Goal: Transaction & Acquisition: Purchase product/service

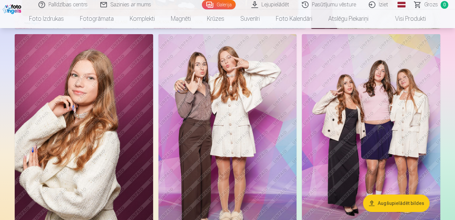
scroll to position [245, 0]
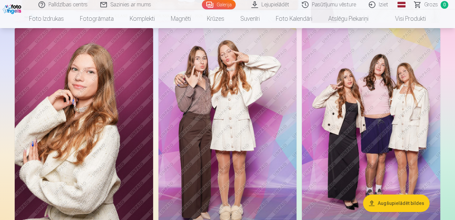
click at [136, 68] on img at bounding box center [84, 132] width 138 height 208
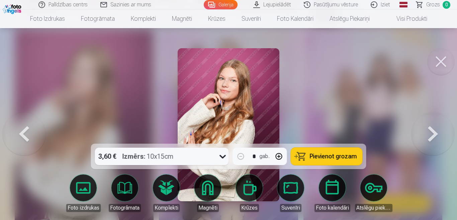
click at [313, 153] on span "Pievienot grozam" at bounding box center [333, 156] width 47 height 6
click at [442, 56] on button at bounding box center [440, 61] width 27 height 27
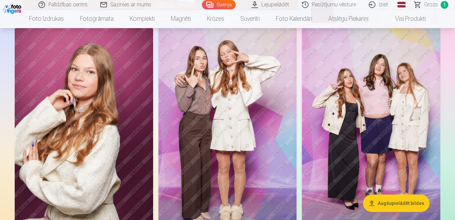
click at [238, 84] on img at bounding box center [228, 132] width 138 height 208
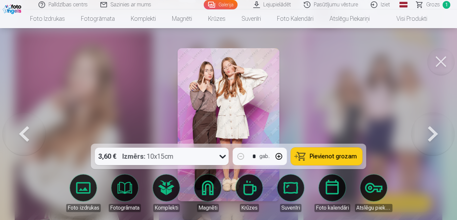
click at [331, 158] on span "Pievienot grozam" at bounding box center [333, 156] width 47 height 6
click at [437, 63] on button at bounding box center [440, 61] width 27 height 27
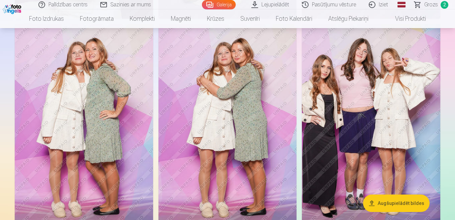
scroll to position [463, 0]
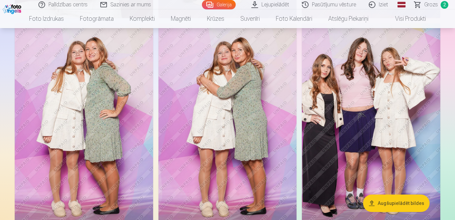
click at [395, 81] on img at bounding box center [371, 127] width 138 height 208
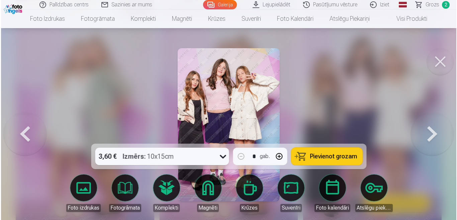
scroll to position [463, 0]
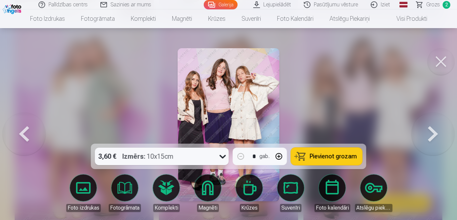
click at [334, 158] on span "Pievienot grozam" at bounding box center [333, 156] width 47 height 6
click at [442, 62] on button at bounding box center [440, 61] width 27 height 27
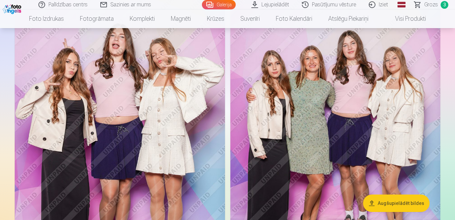
scroll to position [711, 0]
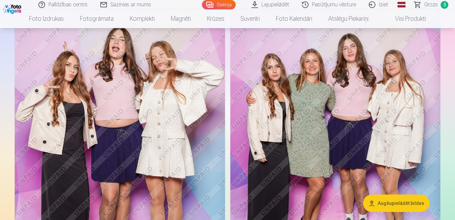
click at [365, 94] on img at bounding box center [335, 148] width 210 height 315
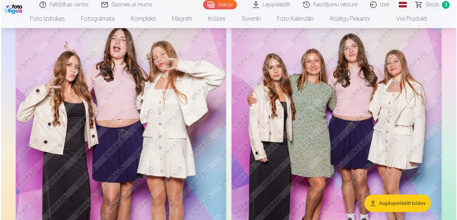
scroll to position [711, 0]
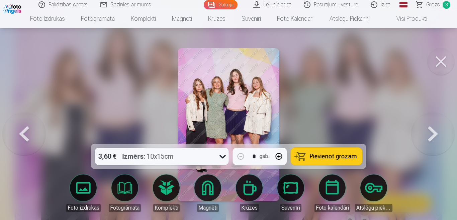
click at [332, 154] on span "Pievienot grozam" at bounding box center [333, 156] width 47 height 6
click at [433, 64] on button at bounding box center [440, 61] width 27 height 27
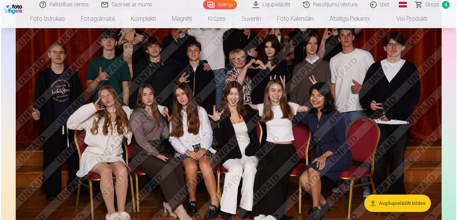
scroll to position [1045, 0]
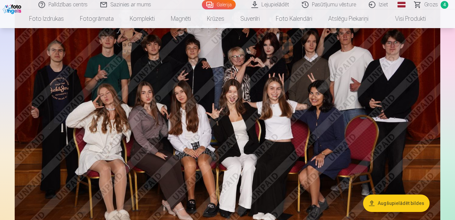
click at [318, 102] on img at bounding box center [228, 117] width 426 height 284
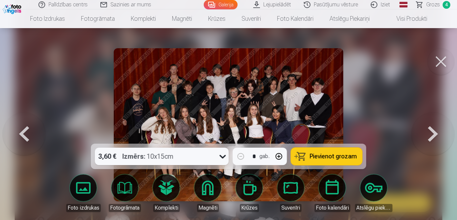
click at [313, 157] on span "Pievienot grozam" at bounding box center [333, 156] width 47 height 6
click at [440, 62] on button at bounding box center [440, 61] width 27 height 27
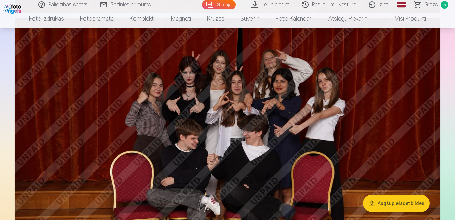
scroll to position [1290, 0]
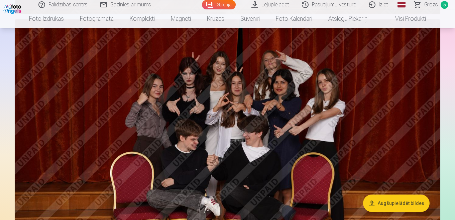
click at [381, 104] on img at bounding box center [228, 161] width 426 height 284
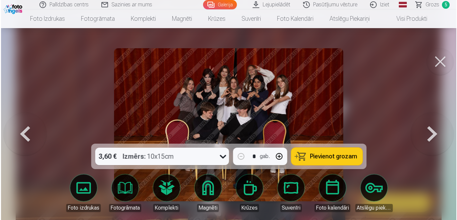
scroll to position [1293, 0]
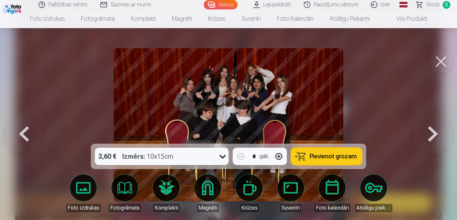
click at [338, 158] on span "Pievienot grozam" at bounding box center [333, 156] width 47 height 6
click at [444, 59] on button at bounding box center [440, 61] width 27 height 27
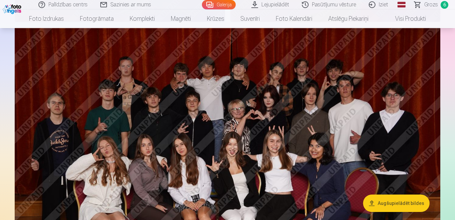
scroll to position [1058, 0]
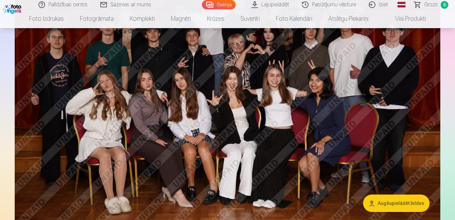
click at [427, 3] on span "Grozs" at bounding box center [431, 5] width 14 height 8
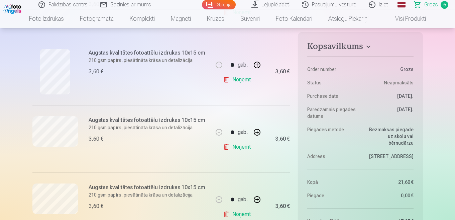
scroll to position [334, 0]
click at [239, 149] on link "Noņemt" at bounding box center [238, 147] width 30 height 13
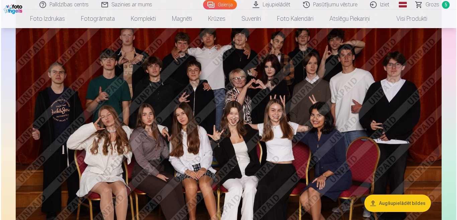
scroll to position [1025, 0]
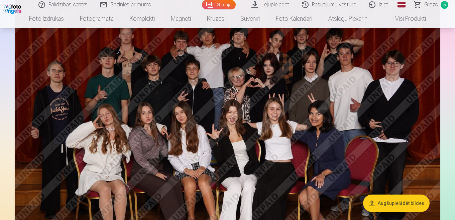
click at [265, 103] on img at bounding box center [228, 137] width 426 height 284
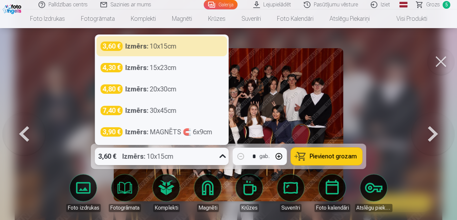
click at [223, 156] on icon at bounding box center [222, 156] width 11 height 11
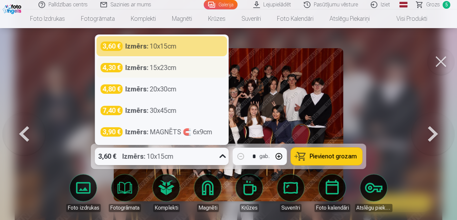
click at [160, 68] on div "Izmērs : 15x23cm" at bounding box center [150, 67] width 51 height 9
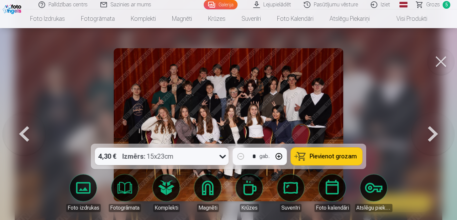
click at [333, 156] on span "Pievienot grozam" at bounding box center [333, 156] width 47 height 6
click at [438, 63] on button at bounding box center [440, 61] width 27 height 27
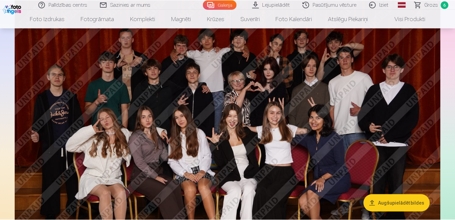
scroll to position [1021, 0]
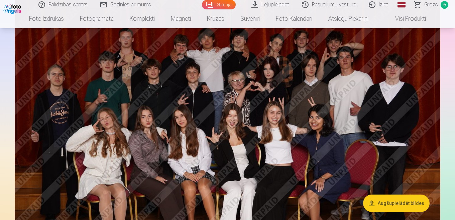
click at [429, 5] on span "Grozs" at bounding box center [431, 5] width 14 height 8
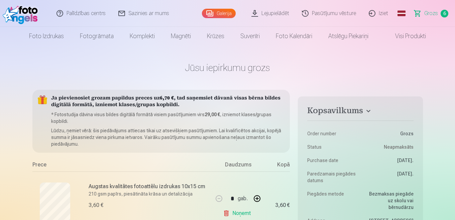
drag, startPoint x: 239, startPoint y: 64, endPoint x: 243, endPoint y: 59, distance: 6.0
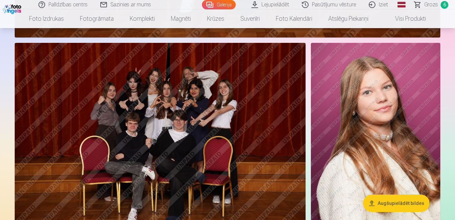
scroll to position [1554, 0]
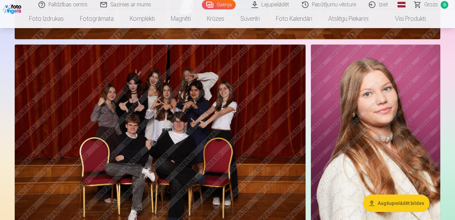
click at [203, 86] on img at bounding box center [160, 141] width 291 height 194
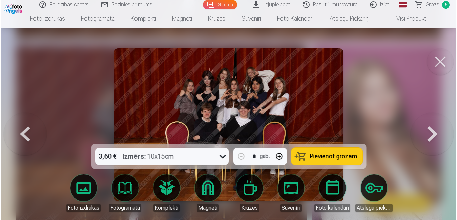
scroll to position [1558, 0]
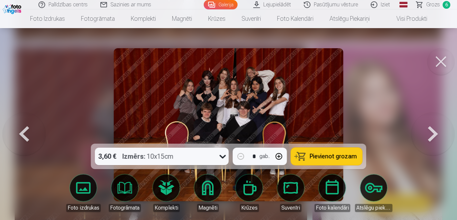
click at [438, 64] on button at bounding box center [440, 61] width 27 height 27
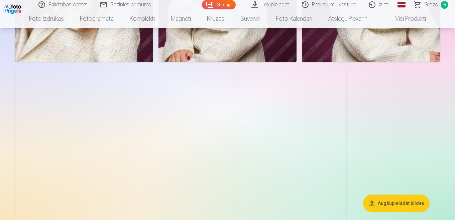
scroll to position [1966, 0]
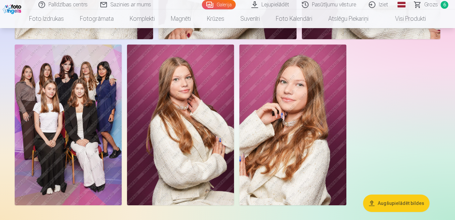
click at [82, 100] on img at bounding box center [68, 124] width 107 height 161
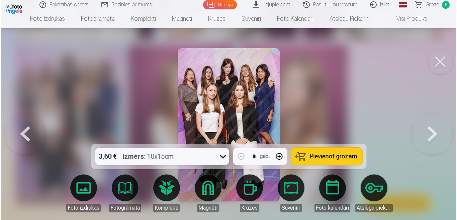
scroll to position [1973, 0]
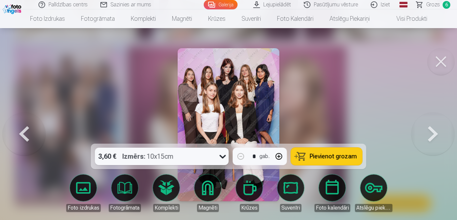
click at [330, 156] on span "Pievienot grozam" at bounding box center [333, 156] width 47 height 6
click at [439, 63] on button at bounding box center [440, 61] width 27 height 27
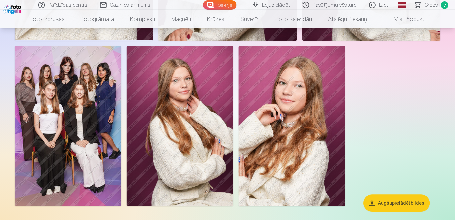
scroll to position [1966, 0]
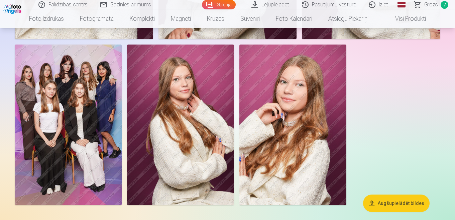
click at [421, 5] on link "Grozs 7" at bounding box center [431, 4] width 47 height 9
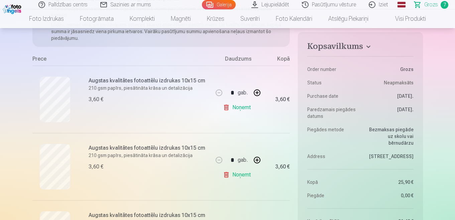
scroll to position [106, 0]
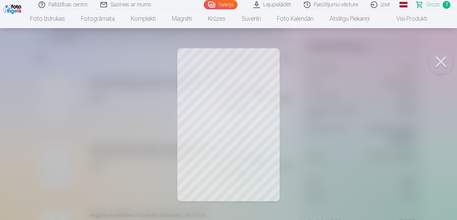
click at [437, 62] on button at bounding box center [440, 61] width 27 height 27
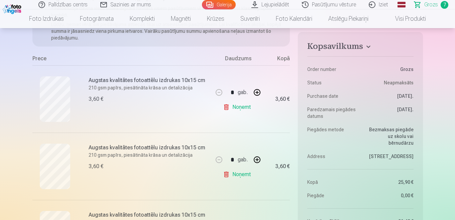
click at [256, 94] on button "button" at bounding box center [257, 92] width 16 height 16
type input "*"
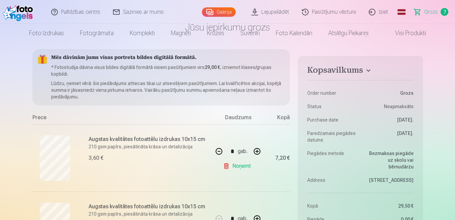
scroll to position [0, 0]
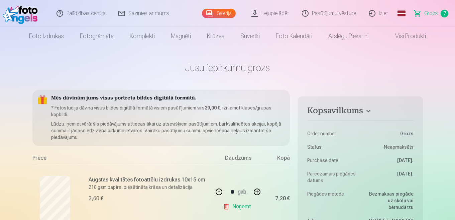
click at [427, 14] on span "Grozs" at bounding box center [431, 13] width 14 height 8
click at [423, 13] on link "Grozs 7" at bounding box center [431, 13] width 47 height 27
click at [427, 13] on span "Grozs" at bounding box center [431, 13] width 14 height 8
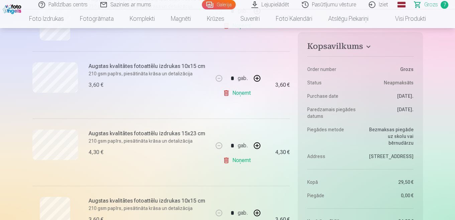
scroll to position [387, 0]
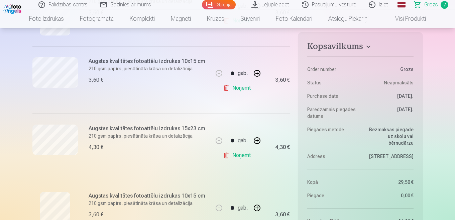
click at [237, 156] on link "Noņemt" at bounding box center [238, 155] width 30 height 13
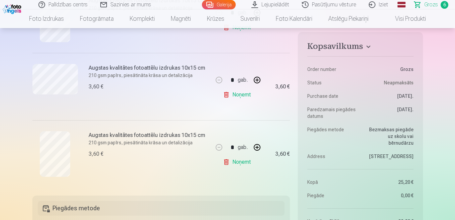
drag, startPoint x: 438, startPoint y: 156, endPoint x: 445, endPoint y: 163, distance: 10.2
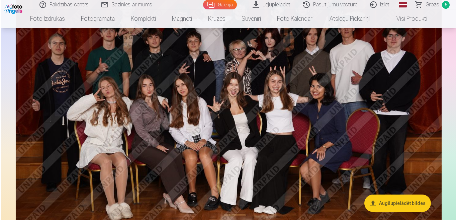
scroll to position [1059, 0]
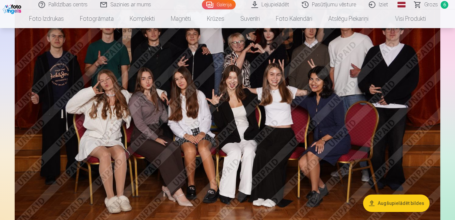
click at [337, 119] on img at bounding box center [228, 103] width 426 height 284
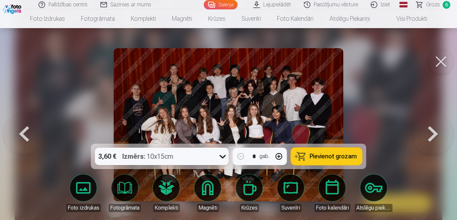
click at [222, 157] on icon at bounding box center [222, 157] width 6 height 4
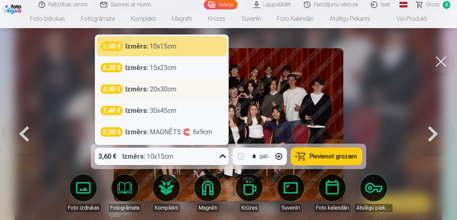
click at [173, 92] on div "Izmērs : 20x30cm" at bounding box center [150, 88] width 51 height 9
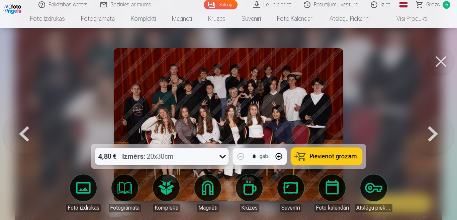
click at [324, 158] on span "Pievienot grozam" at bounding box center [333, 156] width 47 height 6
click at [441, 65] on button at bounding box center [440, 61] width 27 height 27
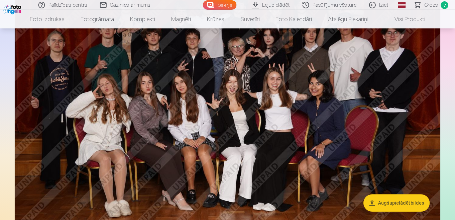
scroll to position [1056, 0]
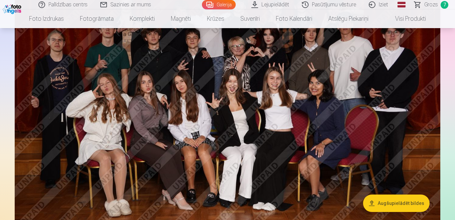
click at [429, 4] on span "Grozs" at bounding box center [431, 5] width 14 height 8
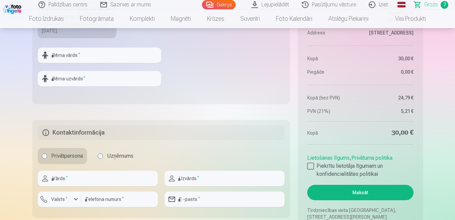
scroll to position [694, 0]
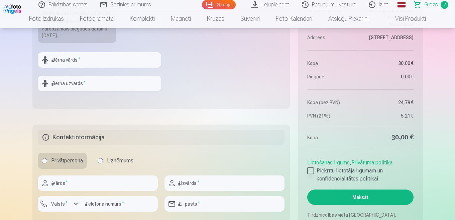
click at [310, 170] on div at bounding box center [310, 170] width 7 height 7
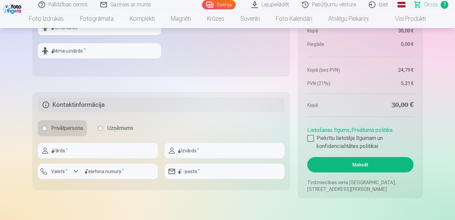
scroll to position [747, 0]
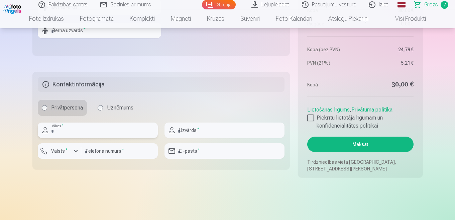
click at [92, 125] on input "text" at bounding box center [98, 129] width 120 height 15
type input "**********"
type input "********"
type input "**********"
click at [111, 151] on input "number" at bounding box center [119, 150] width 77 height 15
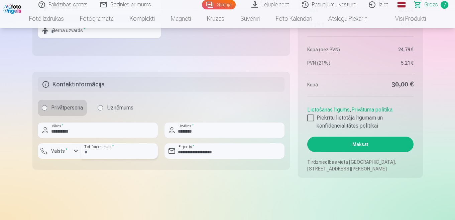
type input "********"
click at [373, 145] on button "Maksāt" at bounding box center [360, 143] width 106 height 15
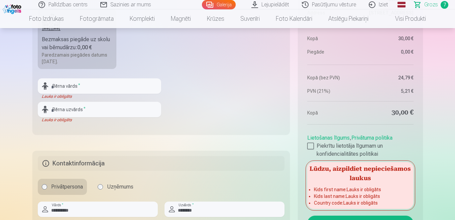
scroll to position [663, 0]
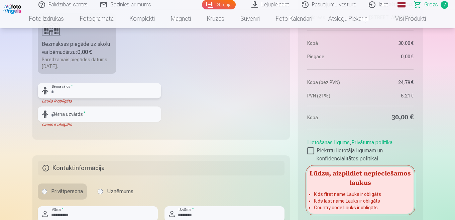
click at [96, 90] on input "text" at bounding box center [99, 90] width 123 height 15
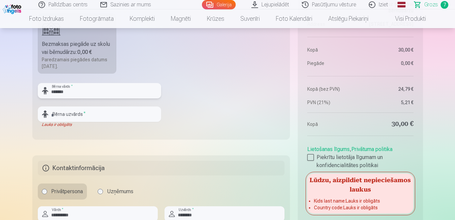
type input "*******"
click at [88, 109] on input "text" at bounding box center [99, 113] width 123 height 15
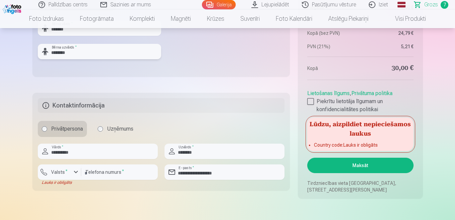
scroll to position [764, 0]
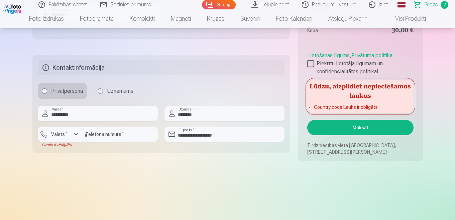
type input "********"
click at [362, 128] on button "Maksāt" at bounding box center [360, 127] width 106 height 15
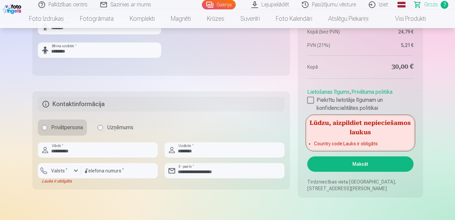
scroll to position [727, 0]
click at [63, 172] on label "Valsts *" at bounding box center [59, 170] width 22 height 7
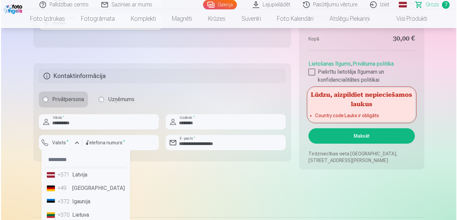
scroll to position [780, 0]
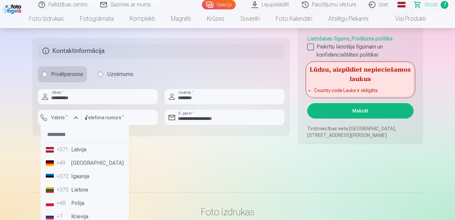
click at [77, 151] on li "+371 Latvija" at bounding box center [84, 149] width 83 height 13
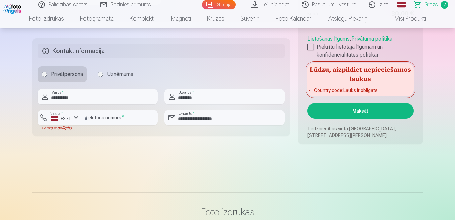
click at [348, 109] on button "Maksāt" at bounding box center [360, 110] width 106 height 15
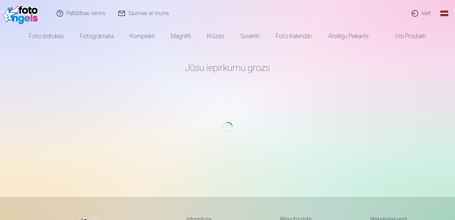
click at [417, 13] on link "Ieiet" at bounding box center [422, 13] width 32 height 27
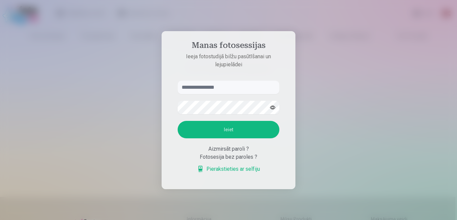
type input "**********"
click at [215, 89] on input "**********" at bounding box center [229, 87] width 102 height 13
click at [227, 127] on button "Ieiet" at bounding box center [229, 129] width 102 height 17
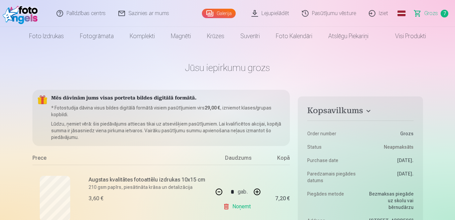
click at [219, 15] on link "Galerija" at bounding box center [219, 13] width 34 height 9
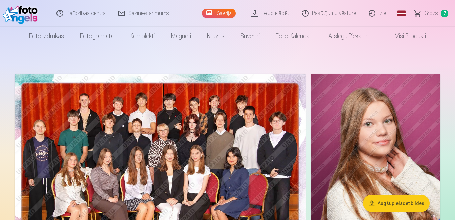
click at [402, 17] on link "Global" at bounding box center [401, 13] width 13 height 27
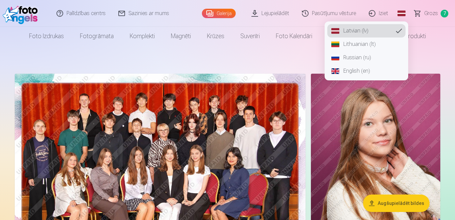
click at [348, 52] on link "Russian (ru)" at bounding box center [366, 57] width 78 height 13
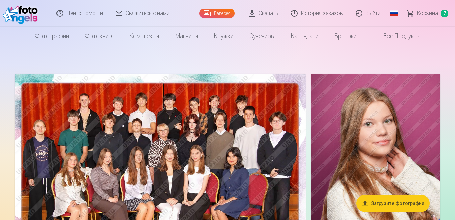
click at [415, 17] on link "Корзина 7" at bounding box center [428, 13] width 54 height 27
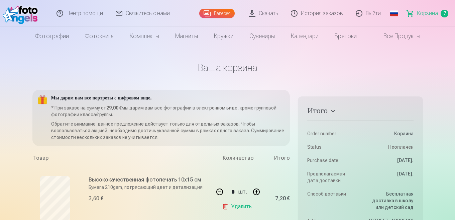
click at [220, 16] on link "Галерея" at bounding box center [216, 13] width 35 height 9
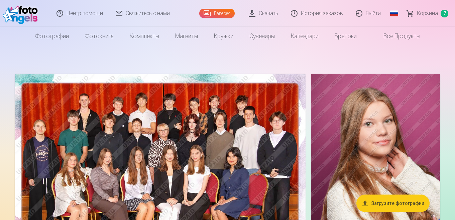
click at [362, 122] on img at bounding box center [375, 171] width 129 height 194
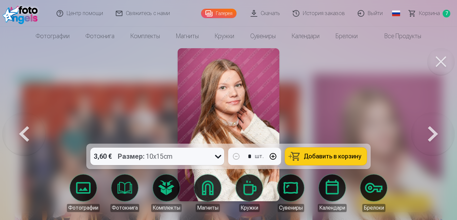
click at [214, 153] on icon at bounding box center [218, 156] width 11 height 11
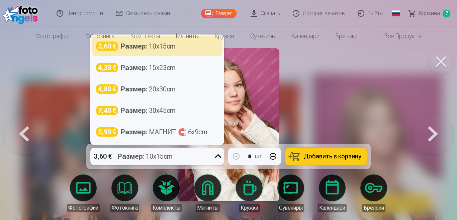
click at [216, 154] on icon at bounding box center [218, 156] width 11 height 11
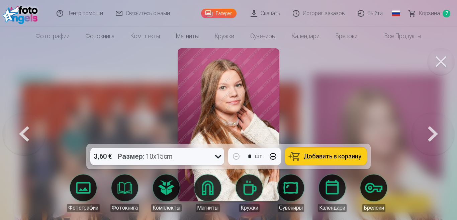
click at [362, 78] on div at bounding box center [228, 110] width 457 height 220
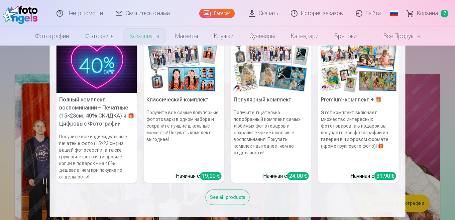
scroll to position [14, 0]
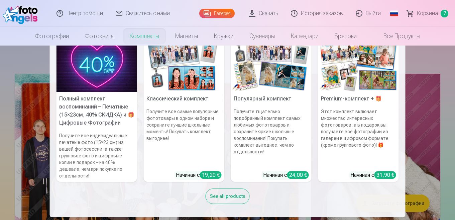
click at [93, 78] on img at bounding box center [97, 65] width 81 height 54
click at [135, 36] on link "Комплекты" at bounding box center [144, 36] width 45 height 19
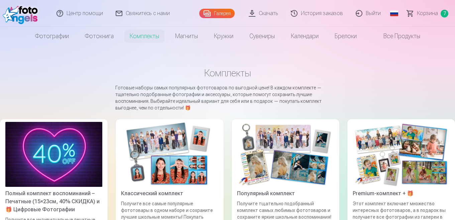
click at [135, 36] on link "Комплекты" at bounding box center [144, 36] width 45 height 19
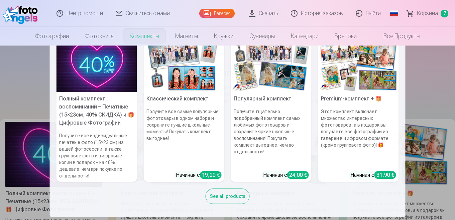
click at [135, 36] on link "Комплекты" at bounding box center [144, 36] width 45 height 19
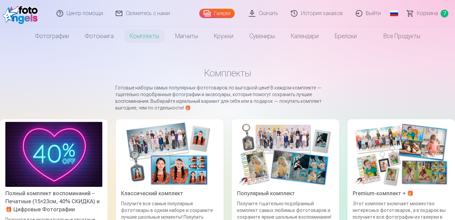
click at [367, 156] on img at bounding box center [401, 154] width 97 height 65
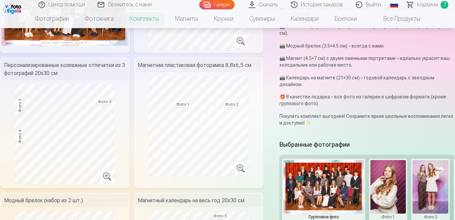
scroll to position [134, 0]
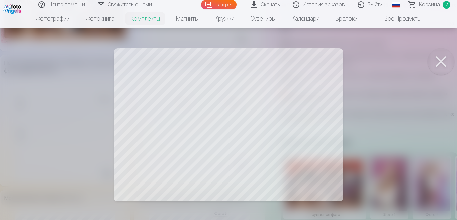
click at [444, 61] on button at bounding box center [440, 61] width 27 height 27
click at [439, 59] on button at bounding box center [440, 61] width 27 height 27
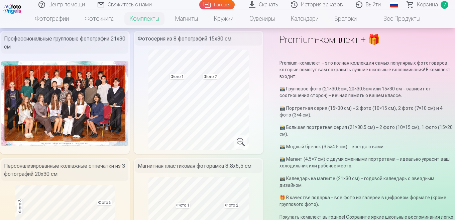
scroll to position [25, 0]
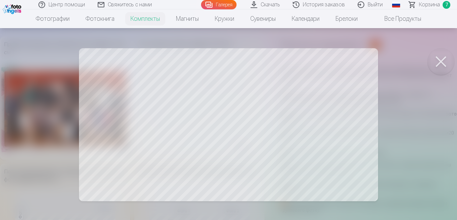
click at [439, 56] on button at bounding box center [440, 61] width 27 height 27
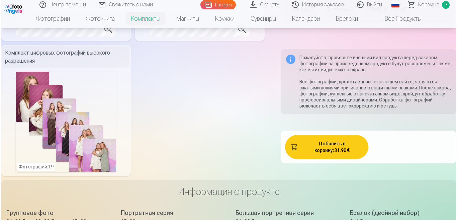
scroll to position [415, 0]
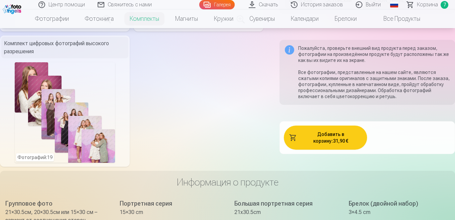
click at [109, 105] on div "Фотографий : 19" at bounding box center [65, 112] width 100 height 100
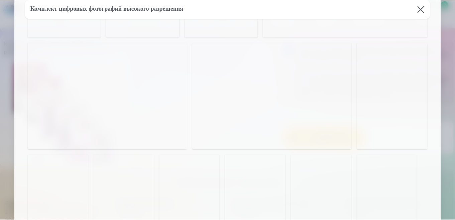
scroll to position [226, 0]
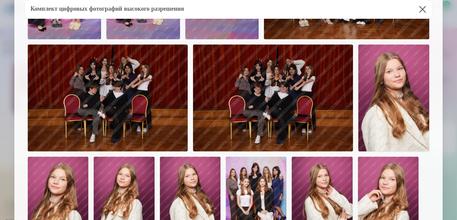
click at [418, 8] on button at bounding box center [422, 9] width 19 height 19
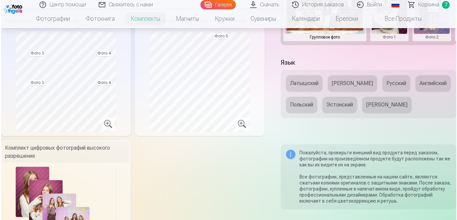
scroll to position [401, 0]
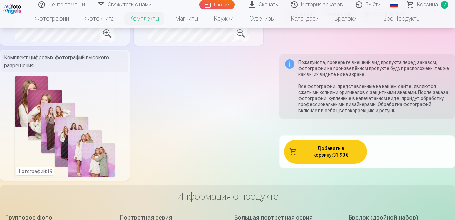
click at [64, 149] on div "Фотографий : 19" at bounding box center [65, 126] width 100 height 100
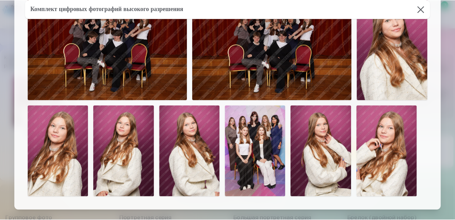
scroll to position [265, 0]
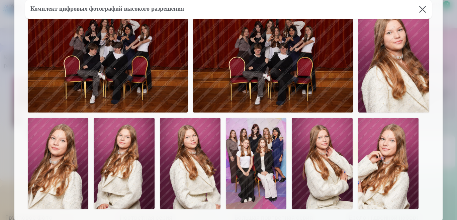
click at [420, 8] on button at bounding box center [422, 9] width 19 height 19
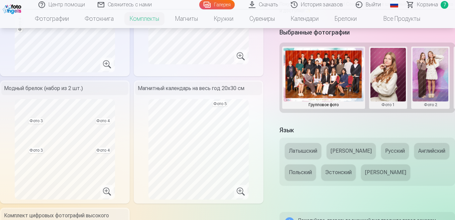
scroll to position [251, 0]
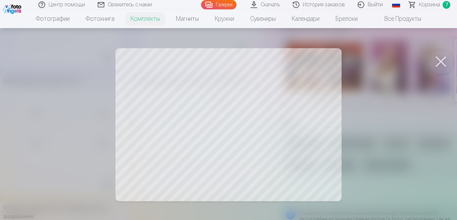
drag, startPoint x: 148, startPoint y: 66, endPoint x: 148, endPoint y: 71, distance: 5.4
click at [148, 71] on div at bounding box center [228, 110] width 457 height 220
click at [438, 62] on button at bounding box center [440, 61] width 27 height 27
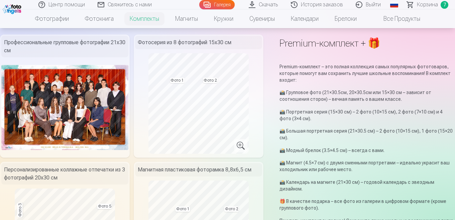
scroll to position [19, 0]
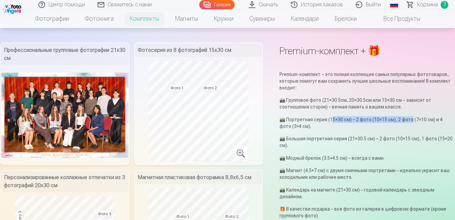
drag, startPoint x: 328, startPoint y: 120, endPoint x: 409, endPoint y: 121, distance: 81.3
click at [409, 121] on p "📸 Портретная серия (15×30 см) – 2 фото (10×15 см), 2 фото (7×10 см) и 4 фото (3…" at bounding box center [368, 122] width 176 height 13
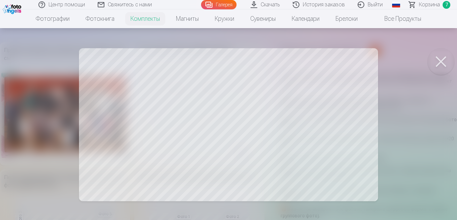
click at [446, 62] on button at bounding box center [440, 61] width 27 height 27
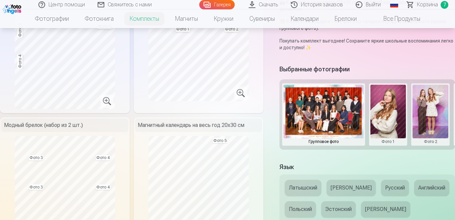
scroll to position [217, 0]
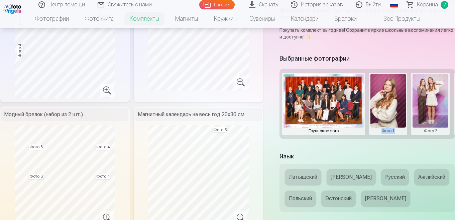
drag, startPoint x: 374, startPoint y: 133, endPoint x: 408, endPoint y: 131, distance: 33.5
click at [408, 131] on div "Групповое фото Фото 1 Фото 2 Фото 3 Фото 4 Фото 5" at bounding box center [368, 104] width 176 height 70
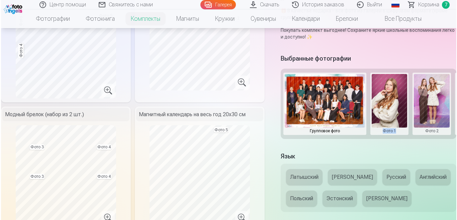
scroll to position [0, 124]
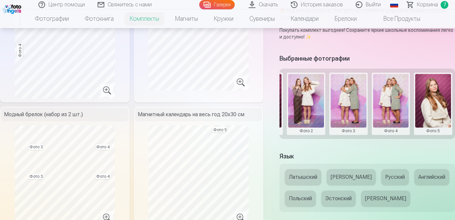
click at [357, 96] on button at bounding box center [349, 104] width 36 height 60
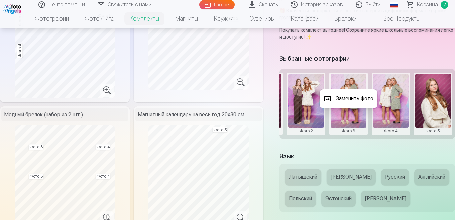
click at [356, 99] on button "Заменить фото" at bounding box center [349, 98] width 58 height 19
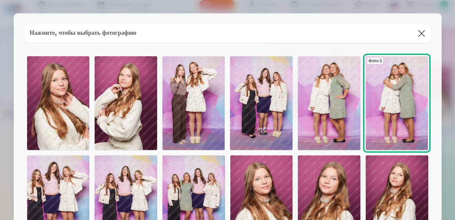
scroll to position [0, 124]
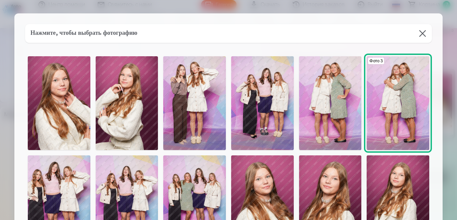
click at [422, 33] on button at bounding box center [422, 33] width 19 height 19
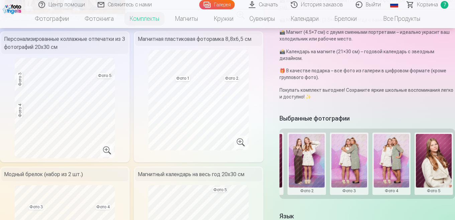
scroll to position [156, 0]
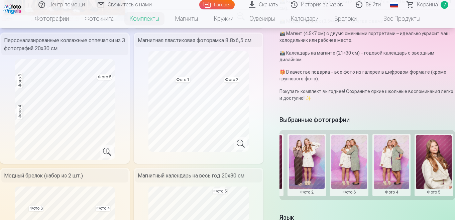
click at [423, 6] on span "Корзина" at bounding box center [427, 5] width 21 height 8
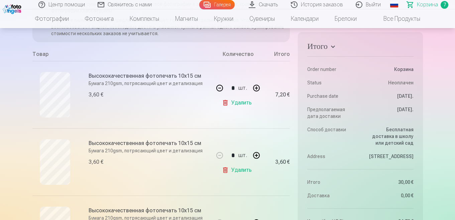
scroll to position [103, 0]
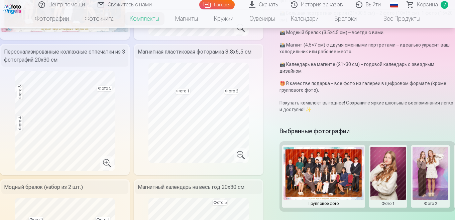
scroll to position [156, 0]
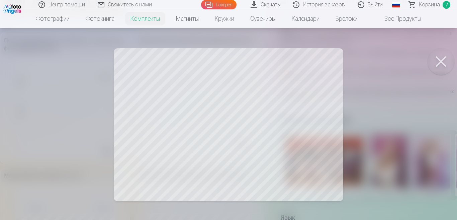
click at [433, 61] on button at bounding box center [440, 61] width 27 height 27
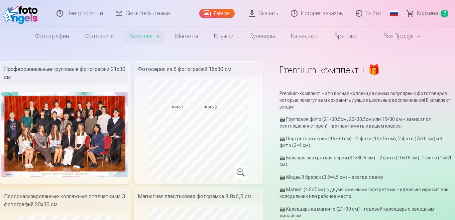
scroll to position [0, 0]
click at [427, 15] on span "Корзина" at bounding box center [427, 13] width 21 height 8
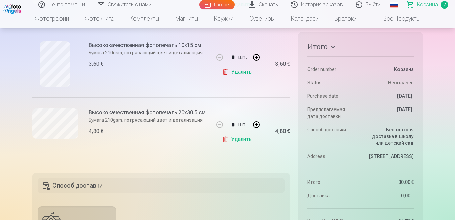
scroll to position [471, 0]
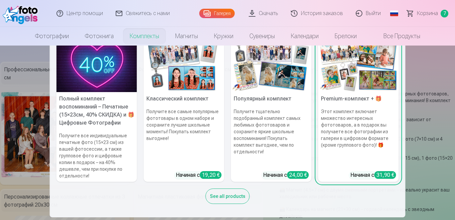
click at [260, 74] on img at bounding box center [271, 65] width 81 height 54
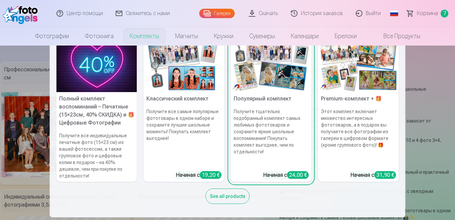
click at [340, 66] on img at bounding box center [358, 65] width 81 height 54
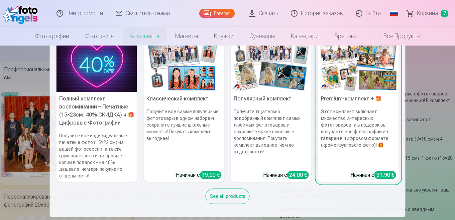
click at [151, 36] on link "Комплекты" at bounding box center [144, 36] width 45 height 19
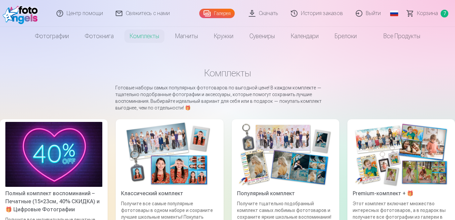
click at [151, 36] on link "Комплекты" at bounding box center [144, 36] width 45 height 19
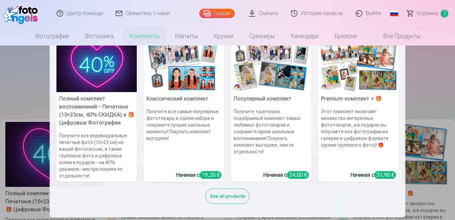
click at [374, 74] on img at bounding box center [358, 65] width 81 height 54
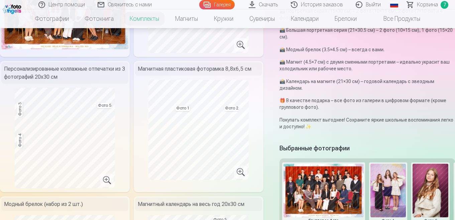
scroll to position [131, 0]
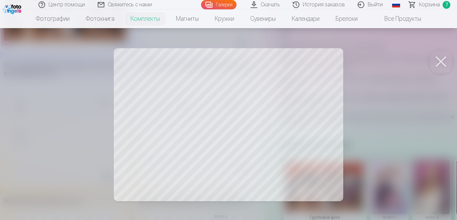
click at [439, 62] on button at bounding box center [440, 61] width 27 height 27
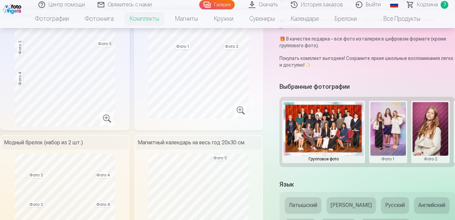
scroll to position [162, 0]
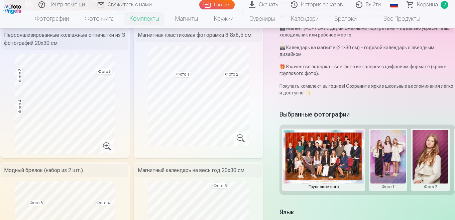
click at [318, 148] on img at bounding box center [324, 157] width 80 height 54
click at [321, 147] on img at bounding box center [324, 157] width 80 height 54
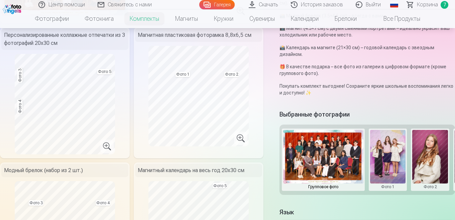
scroll to position [0, 0]
click at [315, 162] on img at bounding box center [324, 157] width 80 height 54
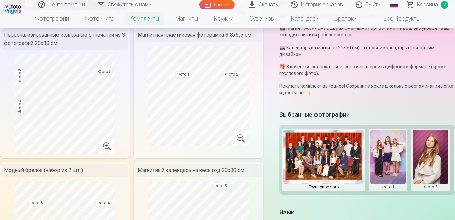
click at [315, 162] on img at bounding box center [324, 157] width 80 height 54
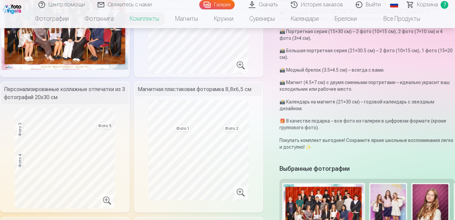
scroll to position [106, 0]
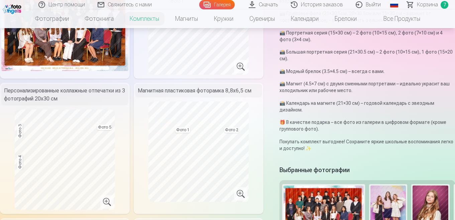
click at [149, 15] on link "Комплекты" at bounding box center [144, 18] width 45 height 19
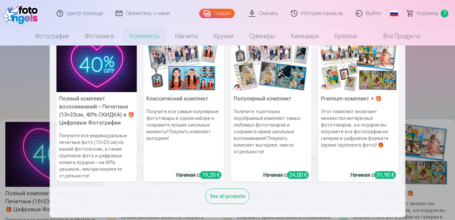
click at [354, 83] on img at bounding box center [358, 65] width 81 height 54
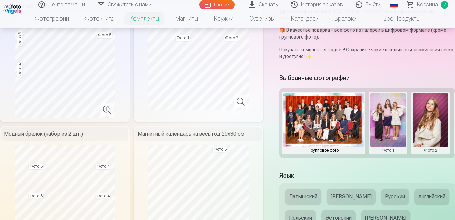
scroll to position [206, 0]
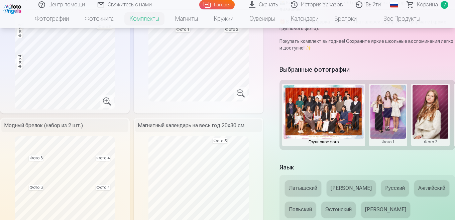
click at [330, 117] on img at bounding box center [324, 112] width 80 height 54
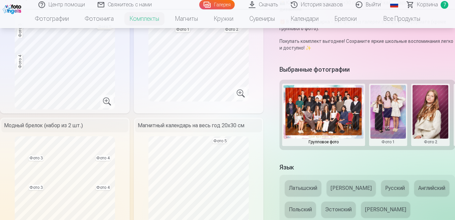
click at [330, 117] on img at bounding box center [324, 112] width 80 height 54
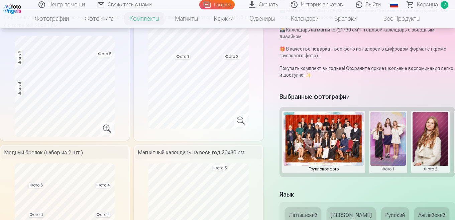
scroll to position [201, 0]
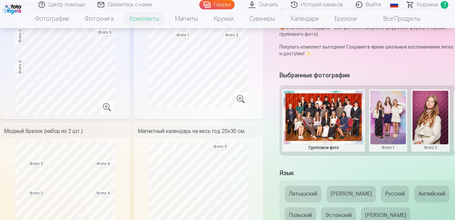
click at [395, 113] on button at bounding box center [389, 121] width 36 height 60
click at [389, 151] on div at bounding box center [227, 110] width 455 height 220
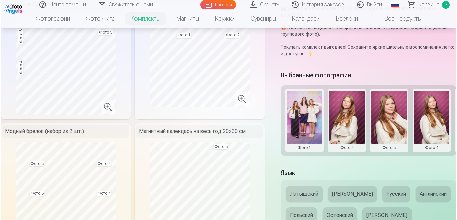
scroll to position [0, 124]
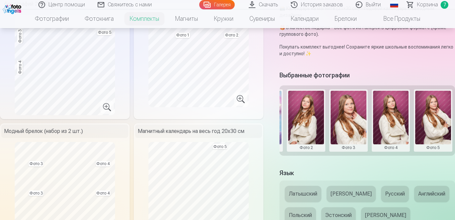
click at [305, 109] on button at bounding box center [306, 121] width 36 height 60
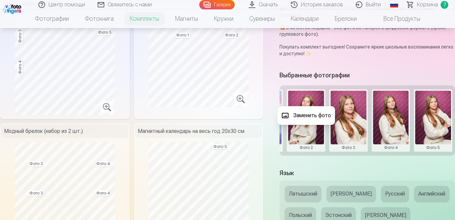
click at [308, 116] on button "Заменить фото" at bounding box center [306, 115] width 58 height 19
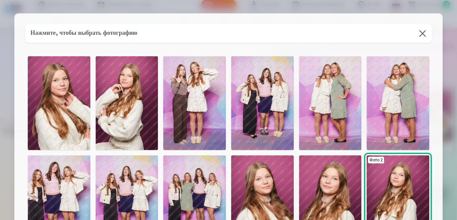
scroll to position [0, 124]
click at [194, 102] on img at bounding box center [194, 103] width 63 height 94
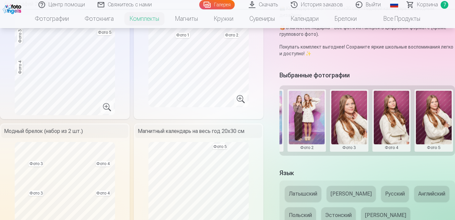
click at [429, 110] on button at bounding box center [434, 121] width 36 height 60
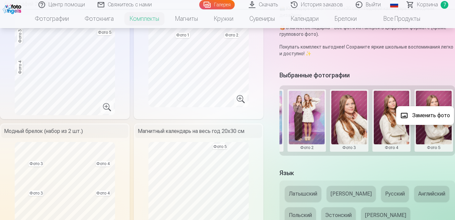
click at [430, 118] on button "Заменить фото" at bounding box center [425, 115] width 58 height 19
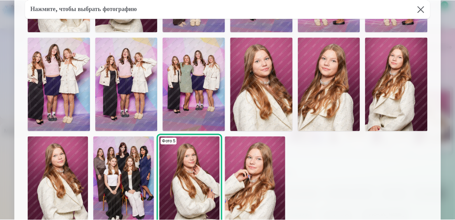
scroll to position [142, 0]
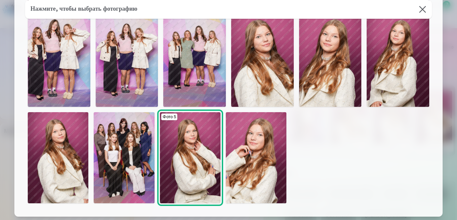
click at [423, 5] on button at bounding box center [422, 9] width 19 height 19
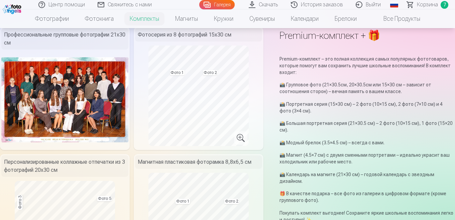
scroll to position [0, 0]
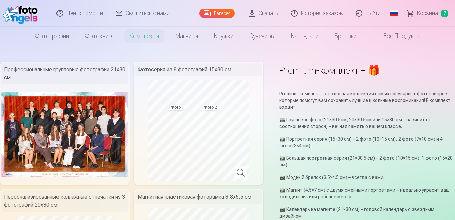
click at [414, 13] on link "Корзина 7" at bounding box center [428, 13] width 54 height 27
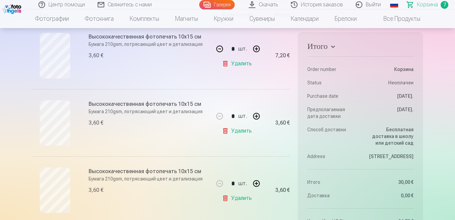
scroll to position [145, 0]
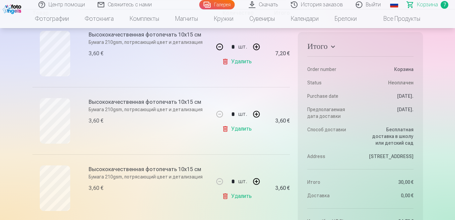
click at [216, 47] on button "button" at bounding box center [220, 47] width 16 height 16
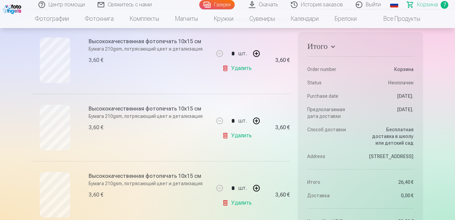
click at [253, 53] on button "button" at bounding box center [257, 53] width 16 height 16
type input "*"
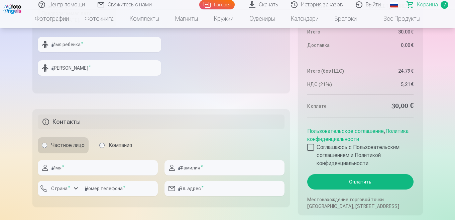
scroll to position [730, 0]
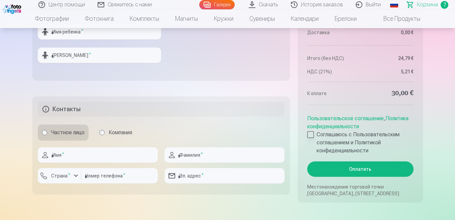
click at [312, 136] on div at bounding box center [310, 134] width 7 height 7
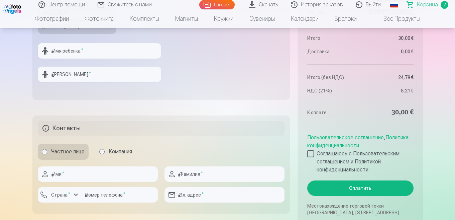
scroll to position [669, 0]
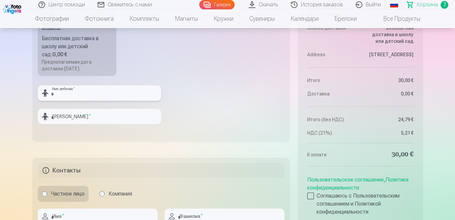
click at [72, 94] on input "text" at bounding box center [99, 92] width 123 height 15
type input "**********"
type input "********"
drag, startPoint x: 77, startPoint y: 93, endPoint x: 0, endPoint y: 83, distance: 77.9
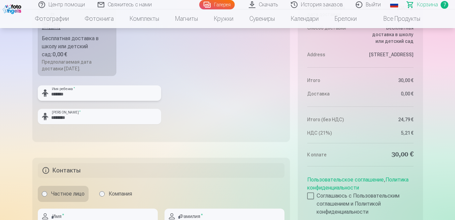
type input "*******"
click at [86, 119] on input "********" at bounding box center [99, 116] width 123 height 15
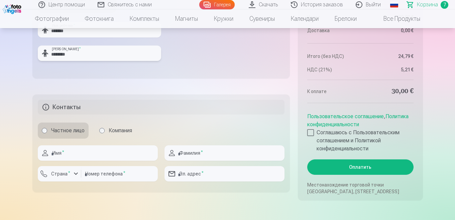
scroll to position [761, 0]
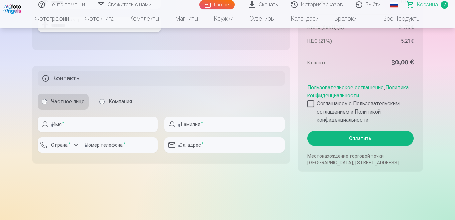
type input "********"
click at [86, 124] on input "text" at bounding box center [98, 123] width 120 height 15
type input "**********"
type input "********"
type input "**********"
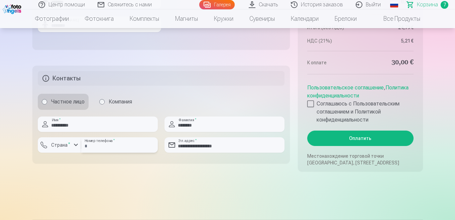
click at [109, 148] on input "number" at bounding box center [119, 144] width 77 height 15
type input "********"
click at [60, 142] on label "Страна *" at bounding box center [60, 144] width 24 height 7
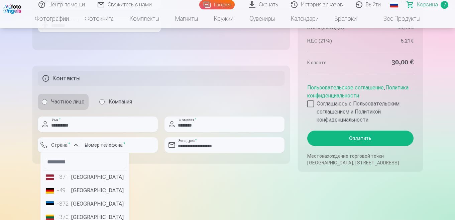
click at [64, 178] on div "+371" at bounding box center [63, 177] width 13 height 8
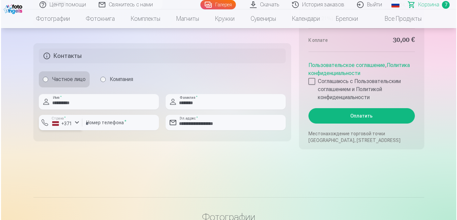
scroll to position [789, 0]
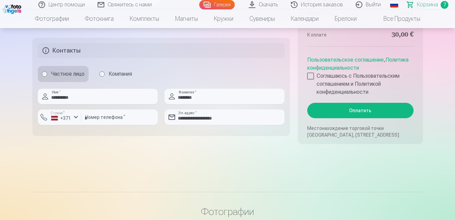
click at [334, 116] on button "Оплатить" at bounding box center [360, 110] width 106 height 15
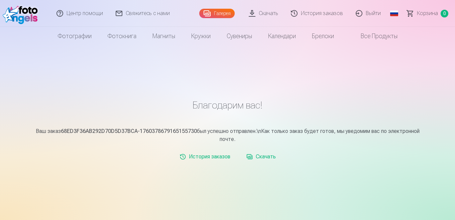
click at [218, 12] on link "Галерея" at bounding box center [216, 13] width 35 height 9
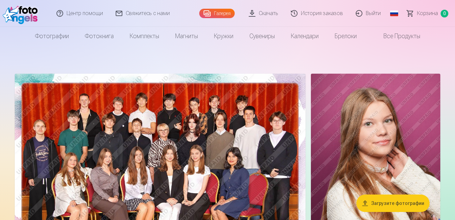
click at [270, 16] on link "Скачать" at bounding box center [264, 13] width 42 height 27
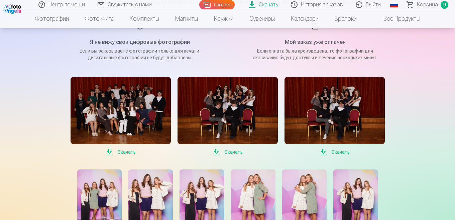
scroll to position [92, 0]
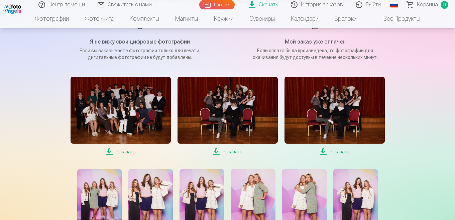
click at [121, 151] on span "Скачать" at bounding box center [121, 152] width 100 height 8
click at [232, 150] on span "Скачать" at bounding box center [228, 152] width 100 height 8
click at [335, 151] on span "Скачать" at bounding box center [335, 152] width 100 height 8
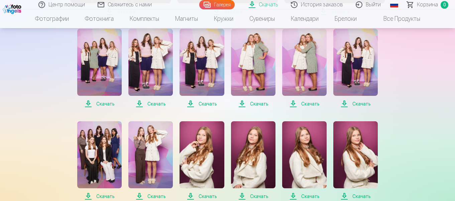
scroll to position [245, 0]
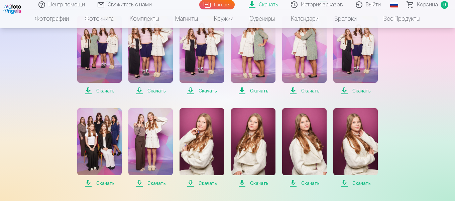
click at [109, 92] on span "Скачать" at bounding box center [99, 91] width 44 height 8
click at [155, 90] on span "Скачать" at bounding box center [150, 91] width 44 height 8
click at [198, 89] on span "Скачать" at bounding box center [202, 91] width 44 height 8
click at [252, 90] on span "Скачать" at bounding box center [253, 91] width 44 height 8
click at [303, 92] on span "Скачать" at bounding box center [304, 91] width 44 height 8
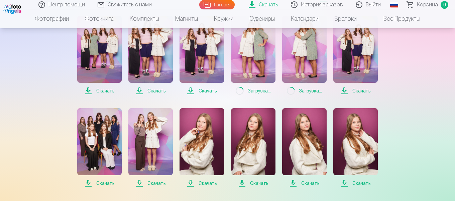
click at [353, 90] on span "Скачать" at bounding box center [355, 91] width 44 height 8
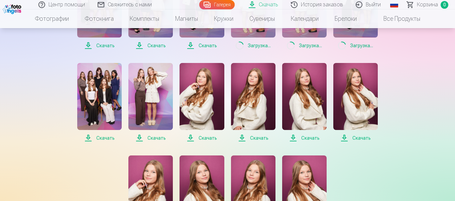
scroll to position [293, 0]
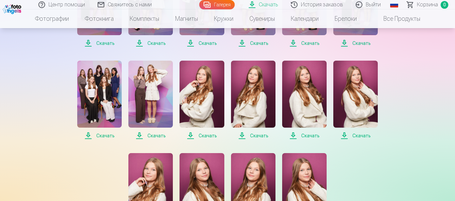
click at [106, 135] on span "Скачать" at bounding box center [99, 135] width 44 height 8
click at [154, 134] on span "Скачать" at bounding box center [150, 135] width 44 height 8
click at [194, 133] on span "Скачать" at bounding box center [202, 135] width 44 height 8
click at [256, 136] on span "Скачать" at bounding box center [253, 135] width 44 height 8
click at [311, 137] on span "Скачать" at bounding box center [304, 135] width 44 height 8
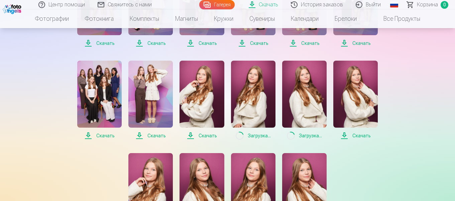
click at [358, 136] on span "Скачать" at bounding box center [355, 135] width 44 height 8
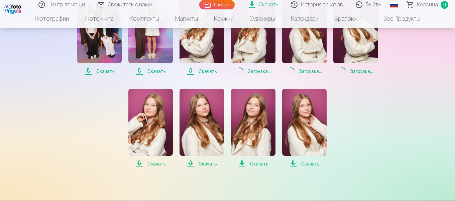
scroll to position [349, 0]
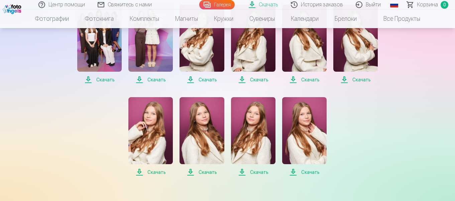
click at [156, 172] on span "Скачать" at bounding box center [150, 172] width 44 height 8
click at [202, 172] on span "Скачать" at bounding box center [202, 172] width 44 height 8
click at [254, 171] on span "Скачать" at bounding box center [253, 172] width 44 height 8
click at [298, 173] on span "Скачать" at bounding box center [304, 172] width 44 height 8
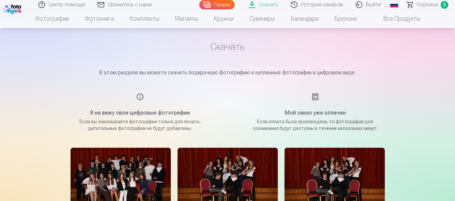
scroll to position [0, 0]
